Goal: Transaction & Acquisition: Purchase product/service

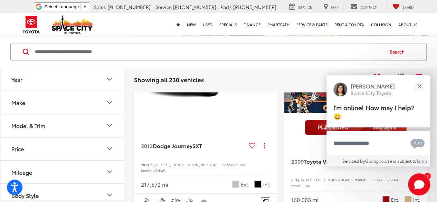
scroll to position [552, 0]
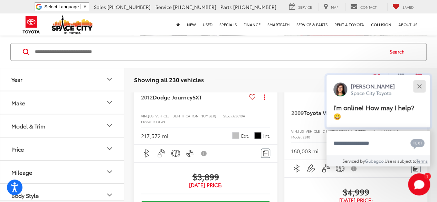
click at [419, 89] on button "Close" at bounding box center [419, 86] width 15 height 15
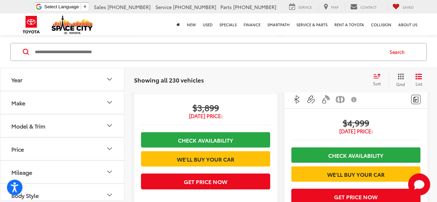
scroll to position [656, 0]
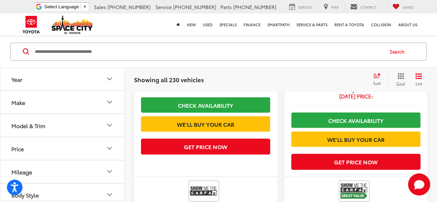
click at [99, 53] on input "Search by Make, Model, or Keyword" at bounding box center [208, 52] width 349 height 17
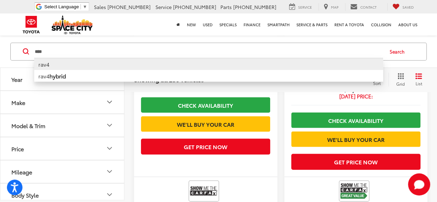
click at [67, 65] on li "rav4" at bounding box center [208, 64] width 349 height 12
type input "****"
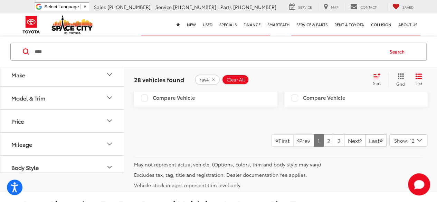
scroll to position [2322, 0]
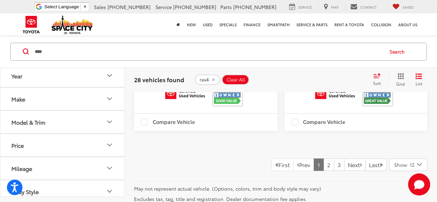
click at [86, 147] on button "Price" at bounding box center [62, 145] width 124 height 22
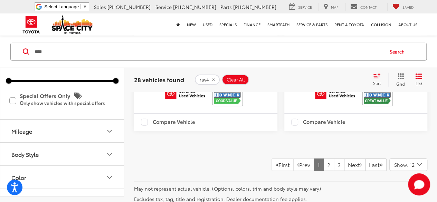
scroll to position [69, 0]
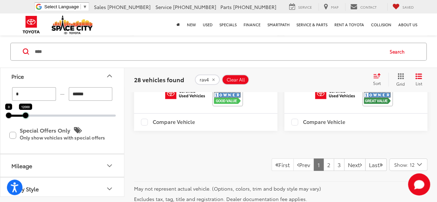
drag, startPoint x: 114, startPoint y: 118, endPoint x: 24, endPoint y: 118, distance: 90.2
click at [24, 118] on div at bounding box center [26, 115] width 6 height 6
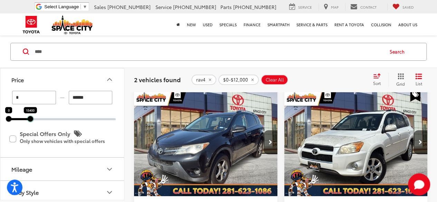
scroll to position [42, 0]
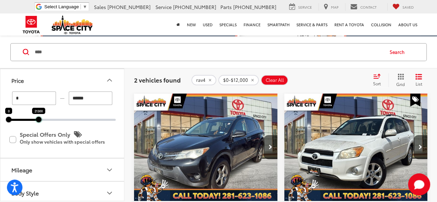
drag, startPoint x: 27, startPoint y: 119, endPoint x: 40, endPoint y: 119, distance: 13.1
click at [40, 119] on div at bounding box center [39, 120] width 6 height 6
drag, startPoint x: 39, startPoint y: 120, endPoint x: 35, endPoint y: 120, distance: 4.2
click at [35, 120] on div at bounding box center [35, 120] width 6 height 6
click at [93, 99] on input "******" at bounding box center [91, 98] width 44 height 13
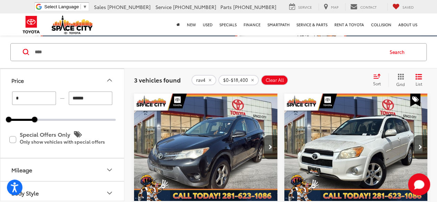
click at [104, 103] on input "******" at bounding box center [91, 98] width 44 height 13
type input "*"
type input "******"
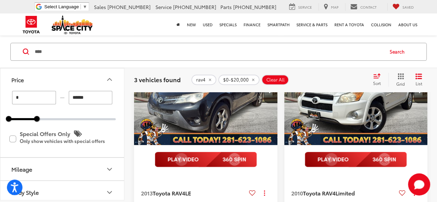
scroll to position [42, 0]
